Goal: Transaction & Acquisition: Purchase product/service

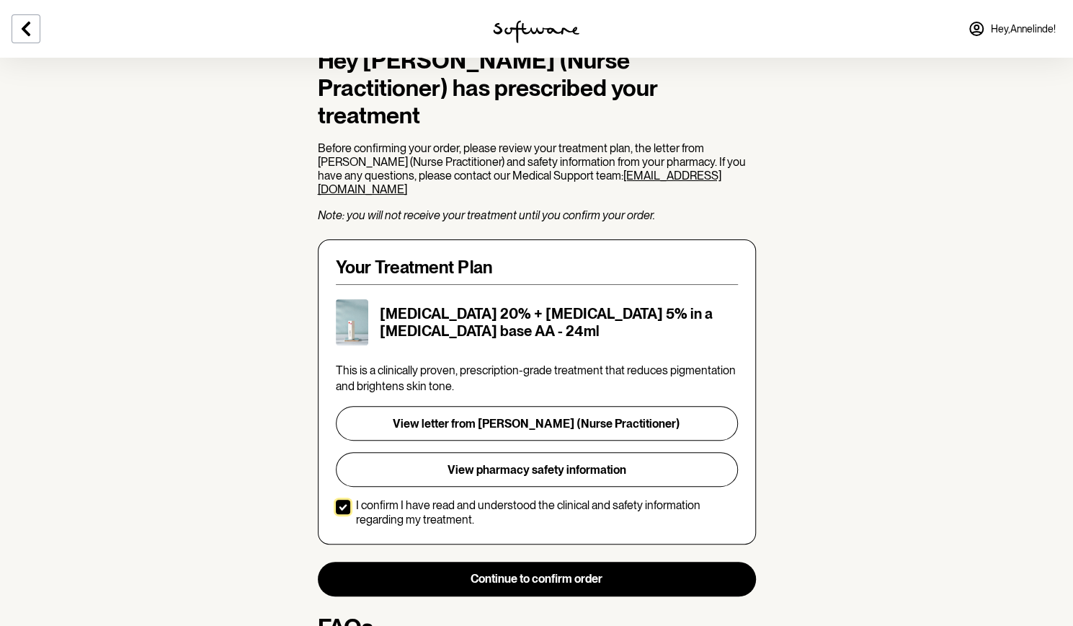
scroll to position [100, 0]
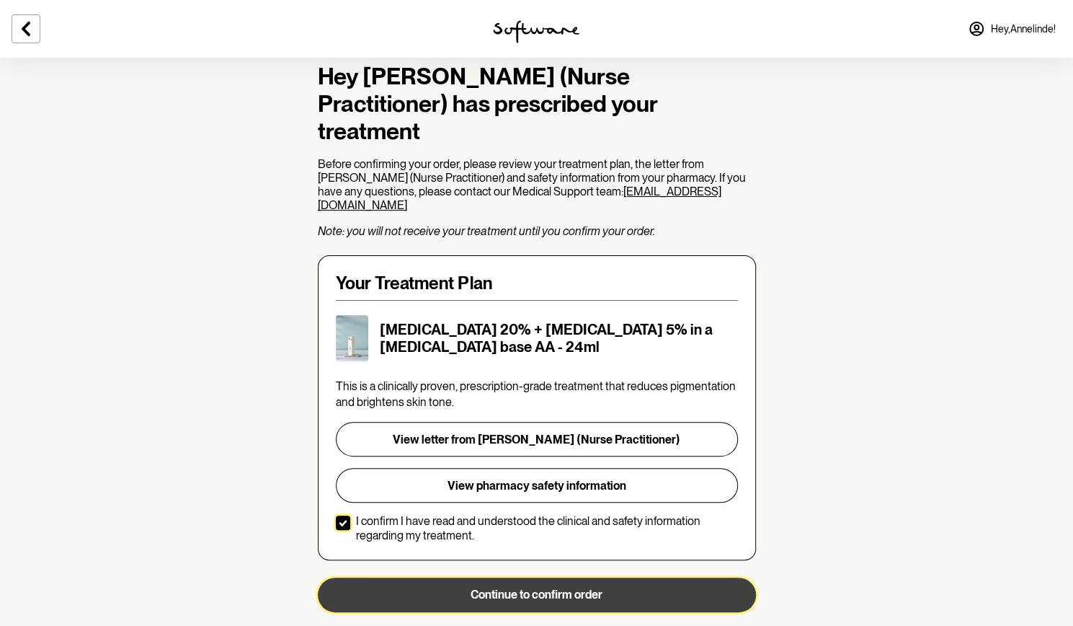
click at [495, 582] on button "Continue to confirm order" at bounding box center [537, 594] width 438 height 35
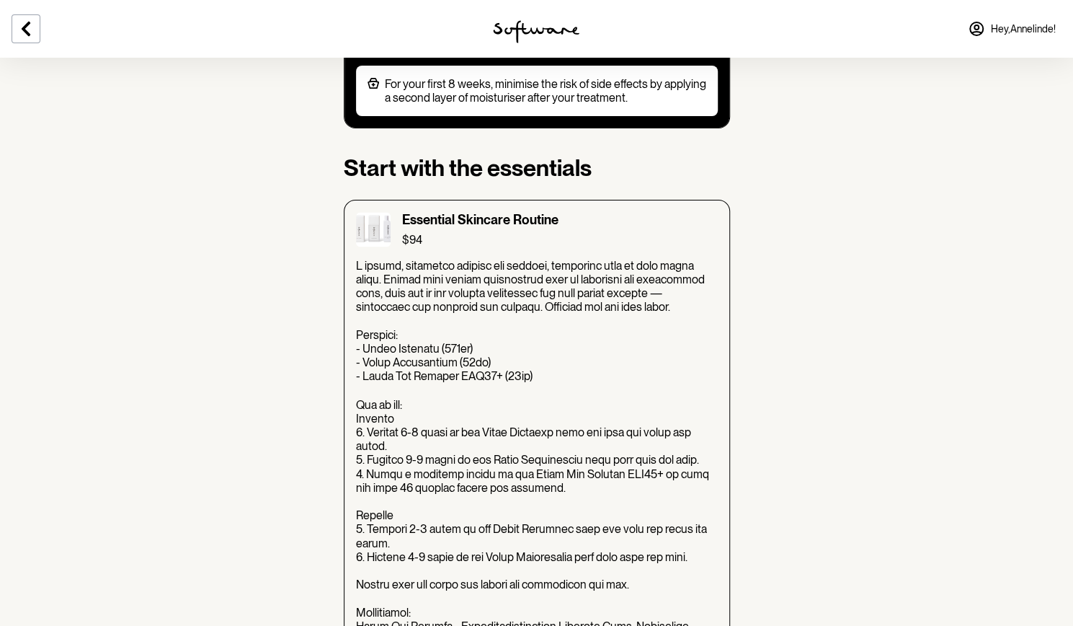
scroll to position [1215, 0]
